Goal: Task Accomplishment & Management: Use online tool/utility

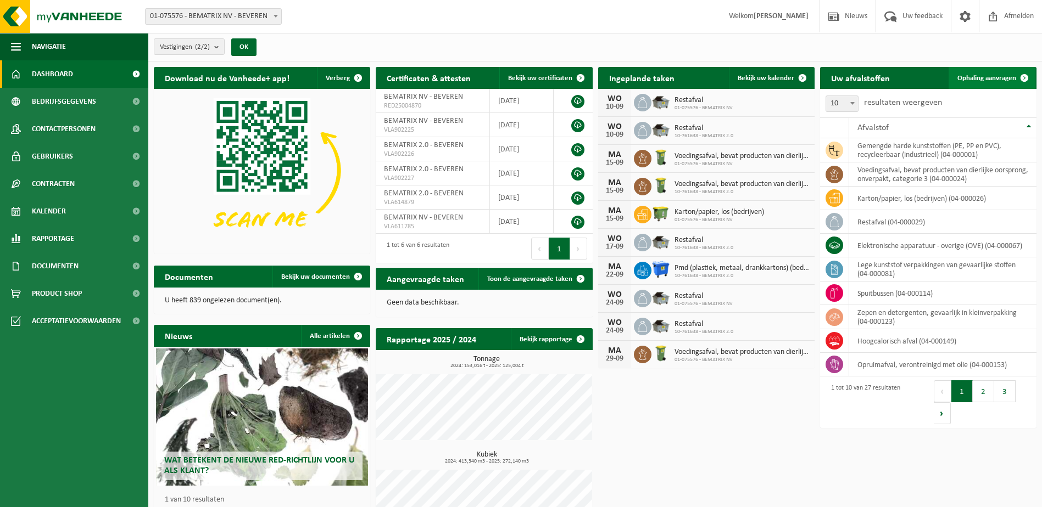
click at [974, 73] on link "Ophaling aanvragen" at bounding box center [991, 78] width 87 height 22
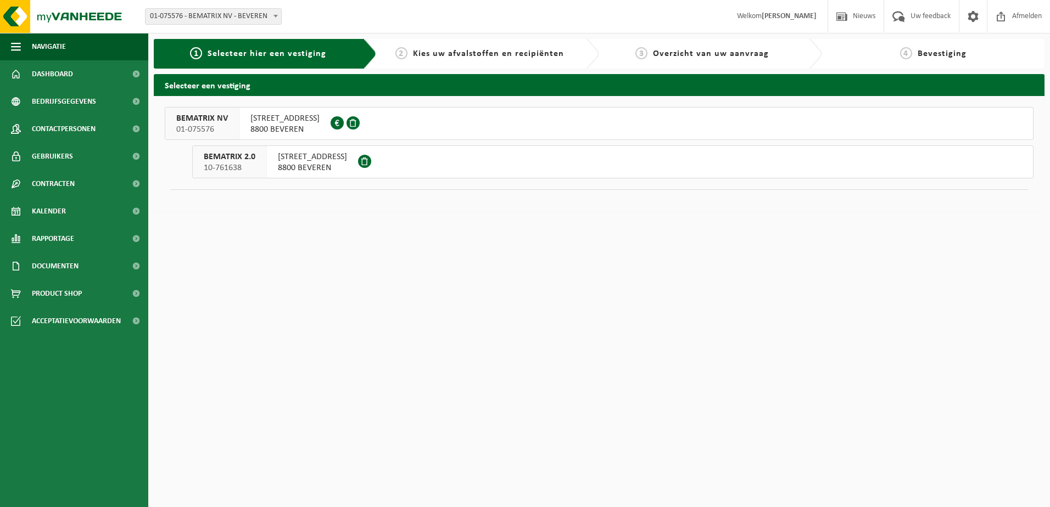
click at [238, 158] on span "BEMATRIX 2.0" at bounding box center [230, 157] width 52 height 11
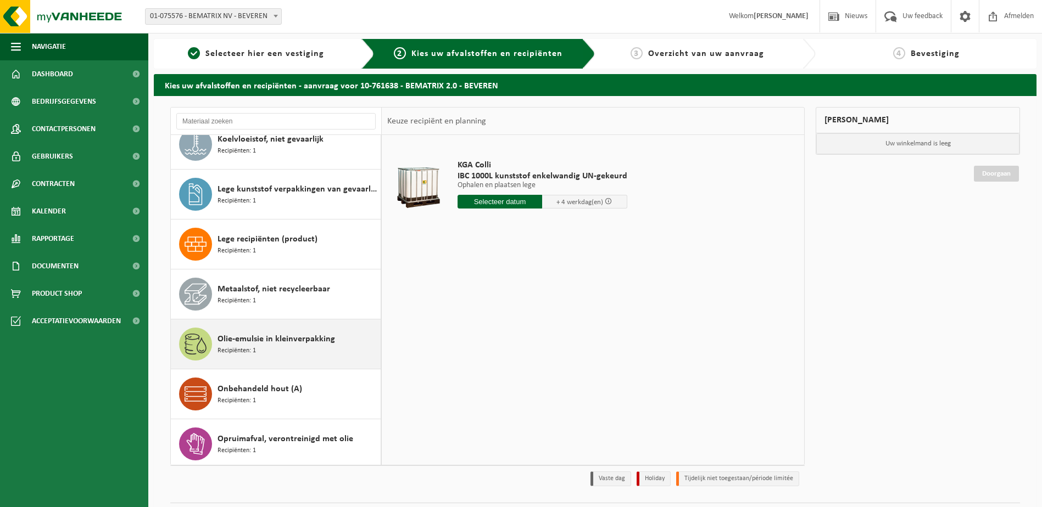
scroll to position [384, 0]
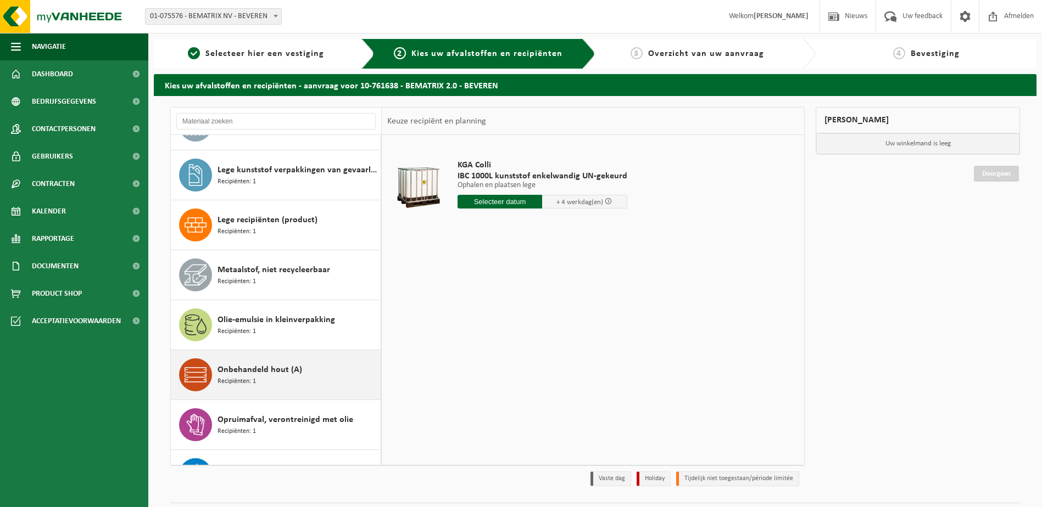
click at [244, 378] on span "Recipiënten: 1" at bounding box center [236, 382] width 38 height 10
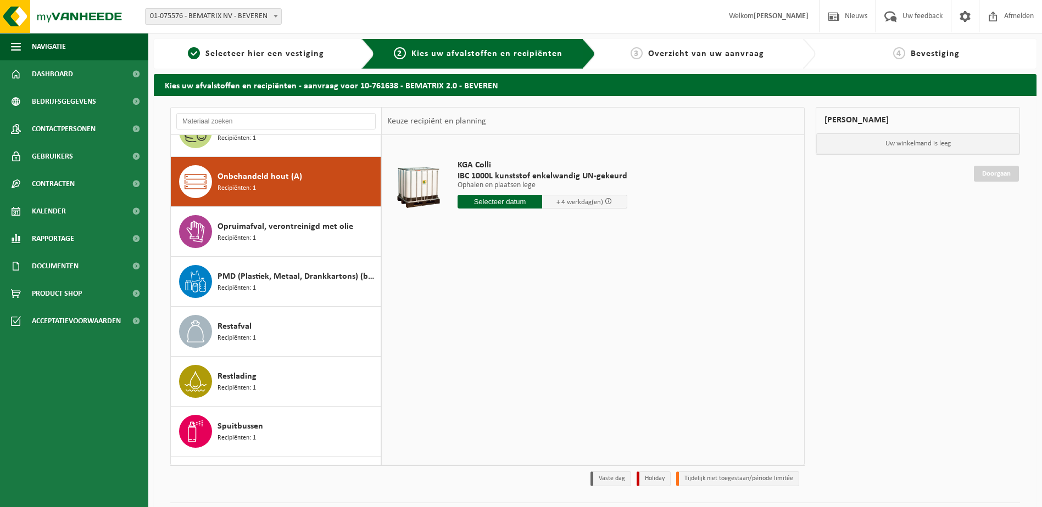
scroll to position [600, 0]
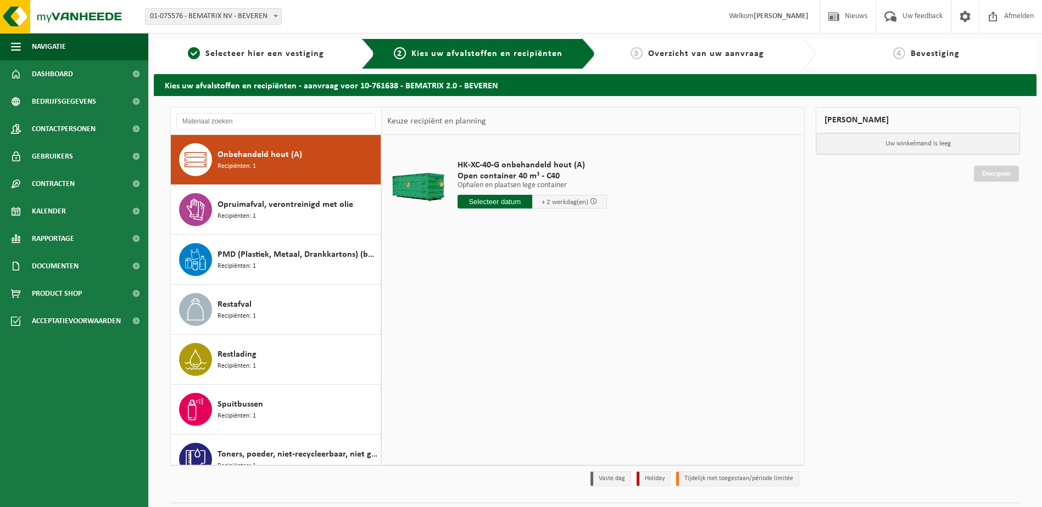
click at [284, 157] on span "Onbehandeld hout (A)" at bounding box center [259, 154] width 85 height 13
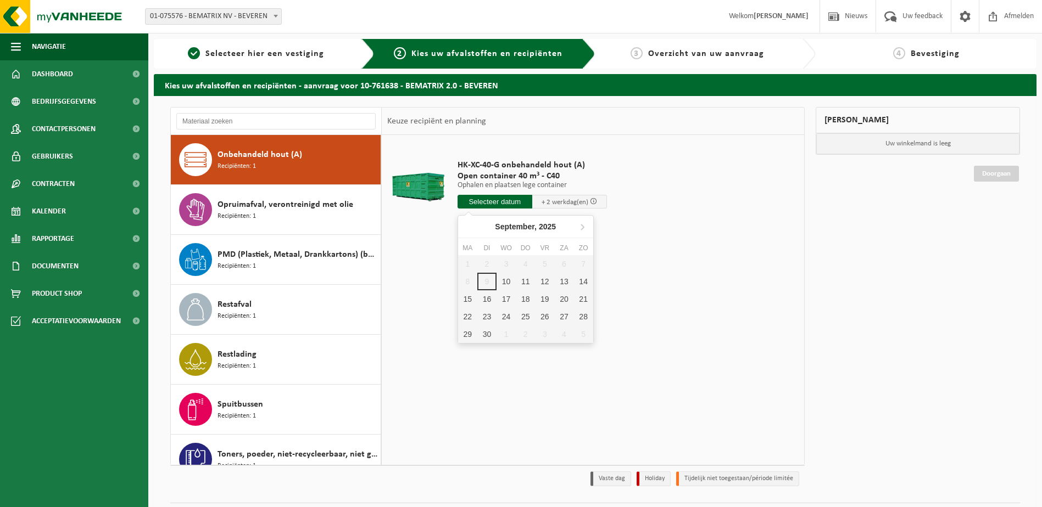
click at [503, 200] on input "text" at bounding box center [494, 202] width 75 height 14
click at [523, 285] on div "11" at bounding box center [525, 282] width 19 height 18
type input "Van 2025-09-11"
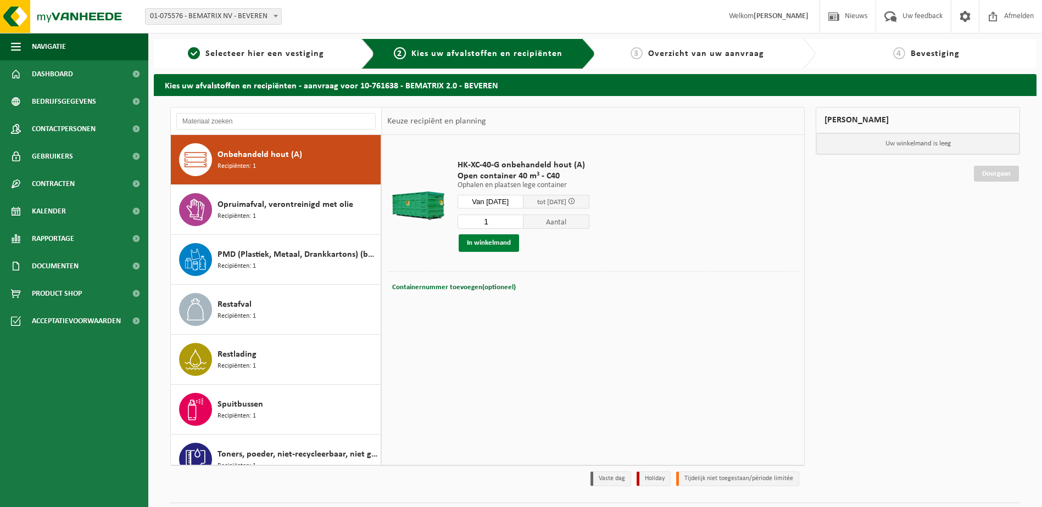
click at [494, 242] on button "In winkelmand" at bounding box center [489, 244] width 60 height 18
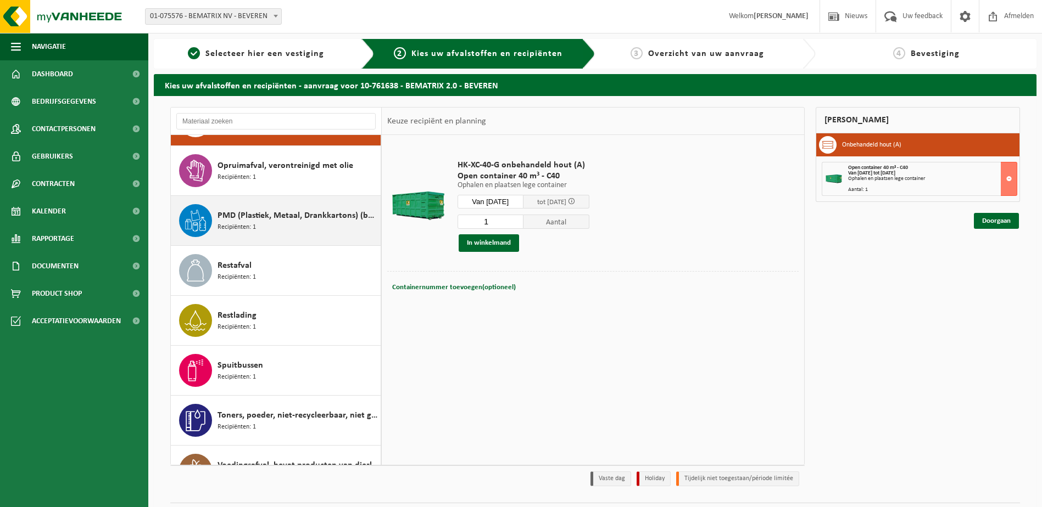
scroll to position [655, 0]
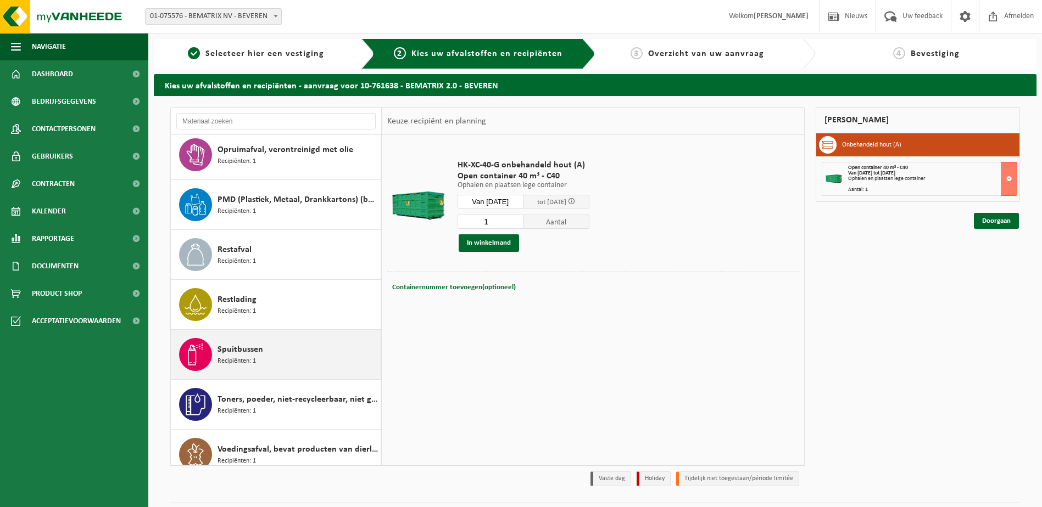
click at [245, 350] on span "Spuitbussen" at bounding box center [240, 349] width 46 height 13
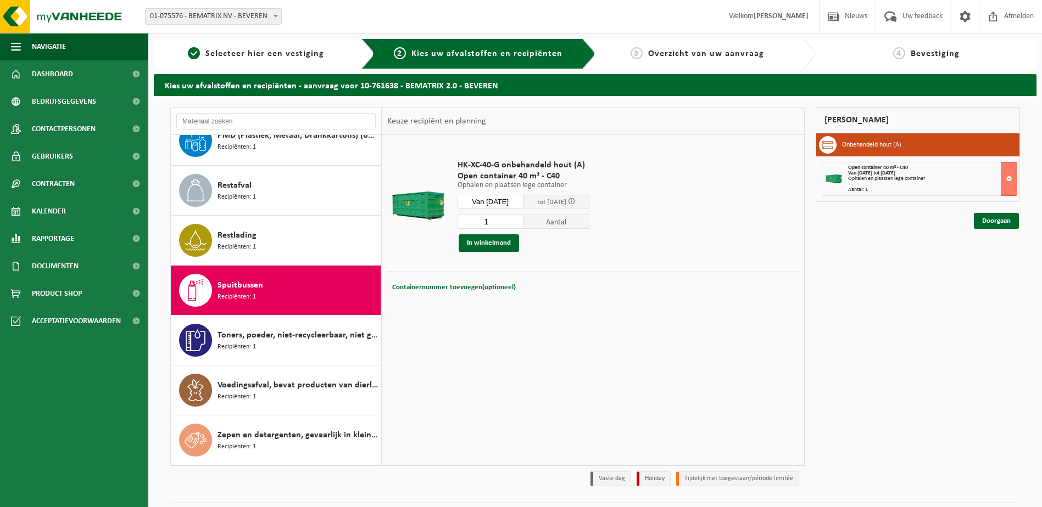
scroll to position [719, 0]
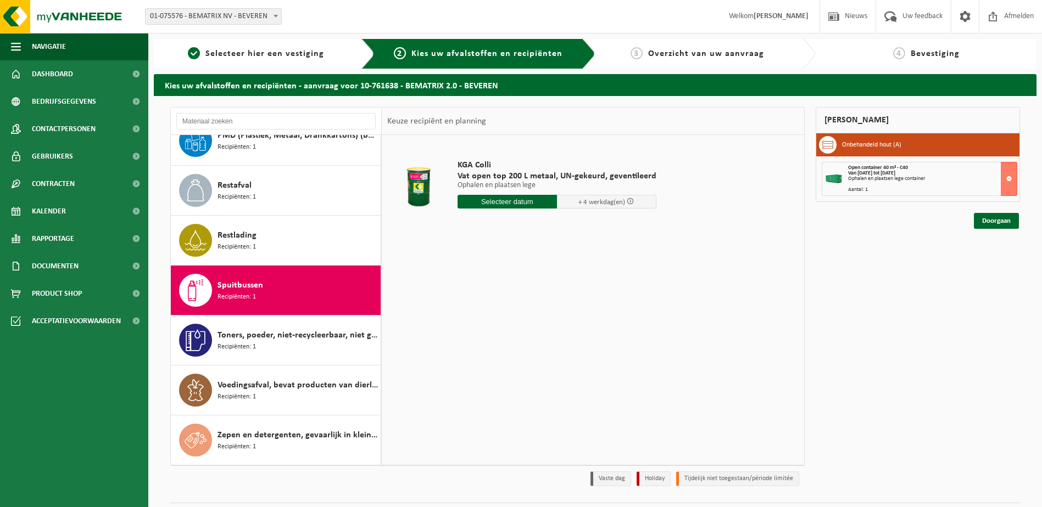
click at [513, 199] on input "text" at bounding box center [506, 202] width 99 height 14
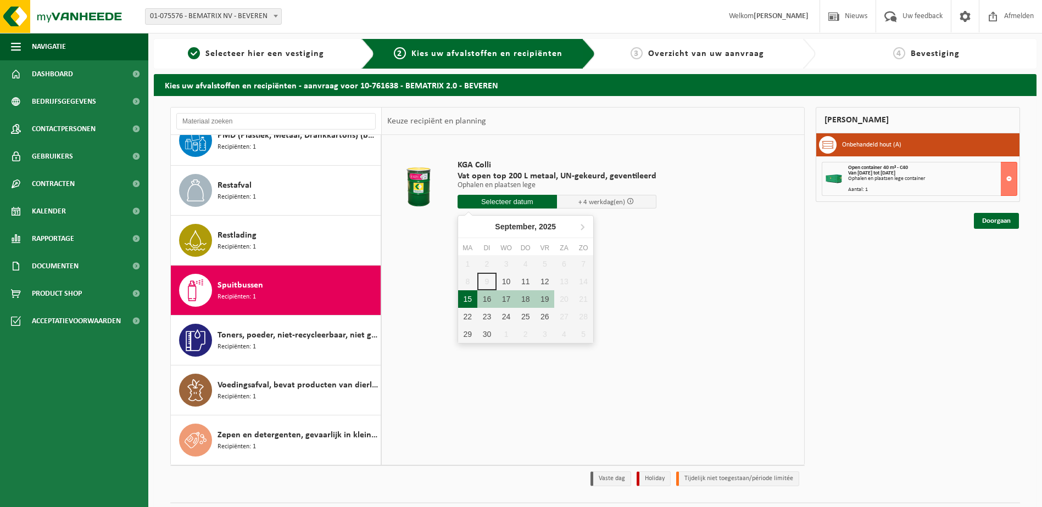
click at [468, 299] on div "15" at bounding box center [467, 300] width 19 height 18
type input "Van 2025-09-15"
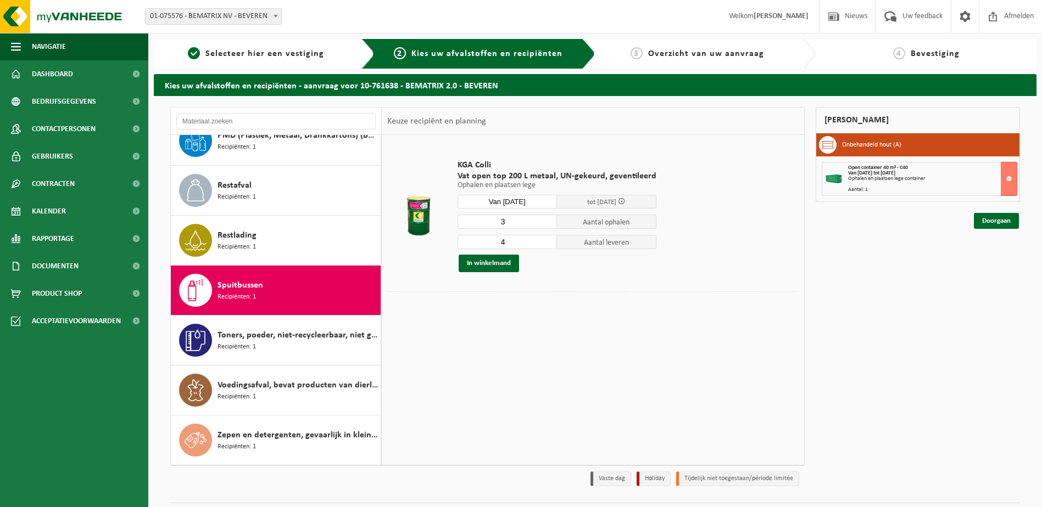
type input "3"
click at [544, 222] on input "3" at bounding box center [506, 222] width 99 height 14
click at [549, 261] on div "In winkelmand" at bounding box center [556, 264] width 199 height 18
click at [511, 265] on button "In winkelmand" at bounding box center [489, 264] width 60 height 18
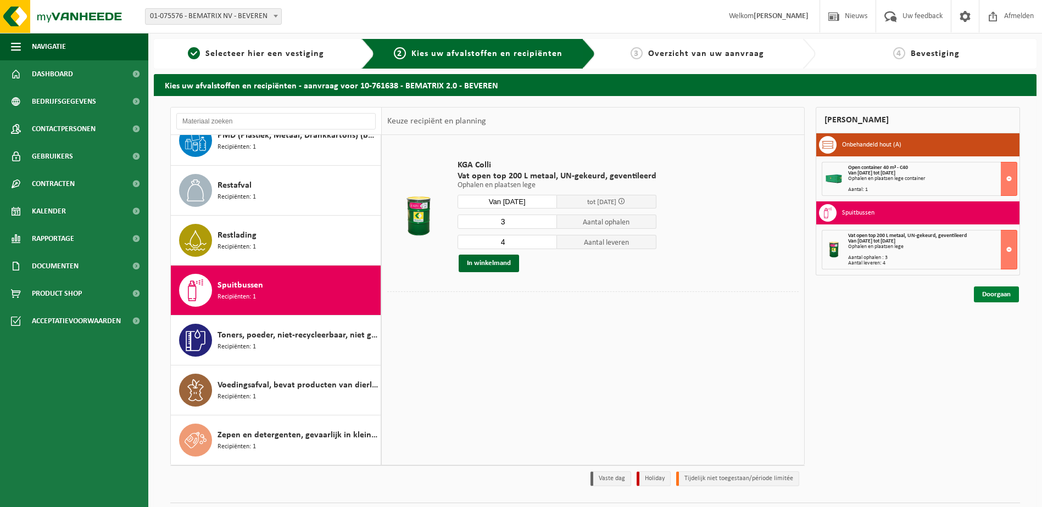
click at [1014, 297] on link "Doorgaan" at bounding box center [996, 295] width 45 height 16
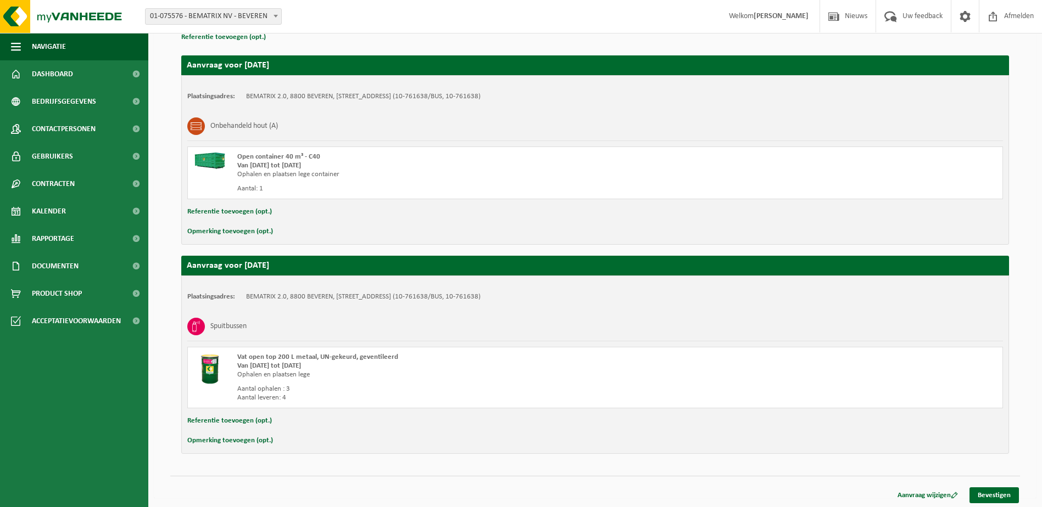
scroll to position [173, 0]
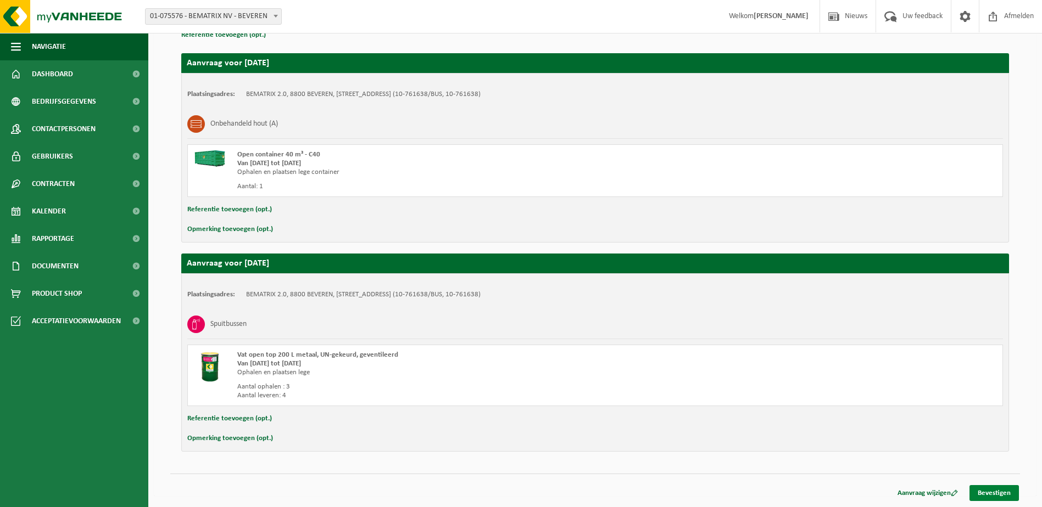
click at [992, 497] on link "Bevestigen" at bounding box center [993, 493] width 49 height 16
click at [1004, 490] on link "Bevestigen" at bounding box center [993, 493] width 49 height 16
